Goal: Task Accomplishment & Management: Manage account settings

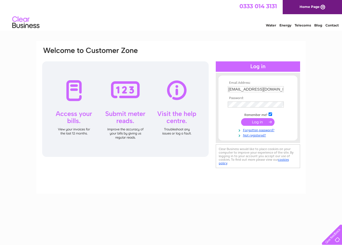
click at [260, 122] on input "submit" at bounding box center [258, 122] width 34 height 8
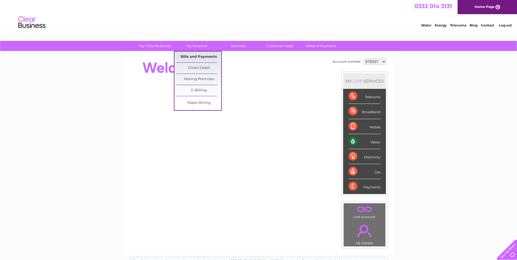
click at [198, 59] on link "Bills and Payments" at bounding box center [198, 56] width 45 height 11
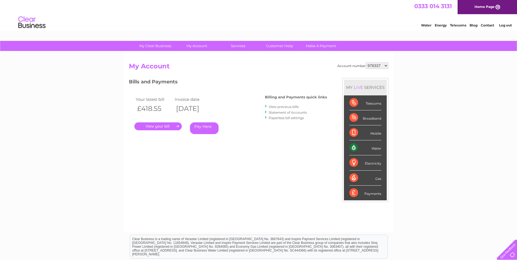
click at [158, 127] on link "." at bounding box center [157, 126] width 47 height 8
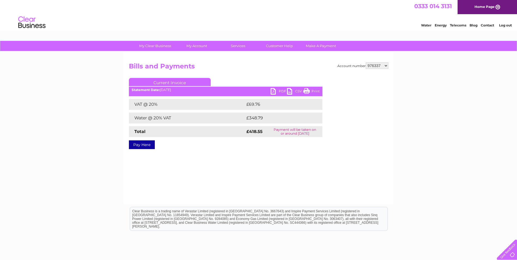
click at [275, 91] on link "PDF" at bounding box center [278, 92] width 16 height 8
